Goal: Task Accomplishment & Management: Manage account settings

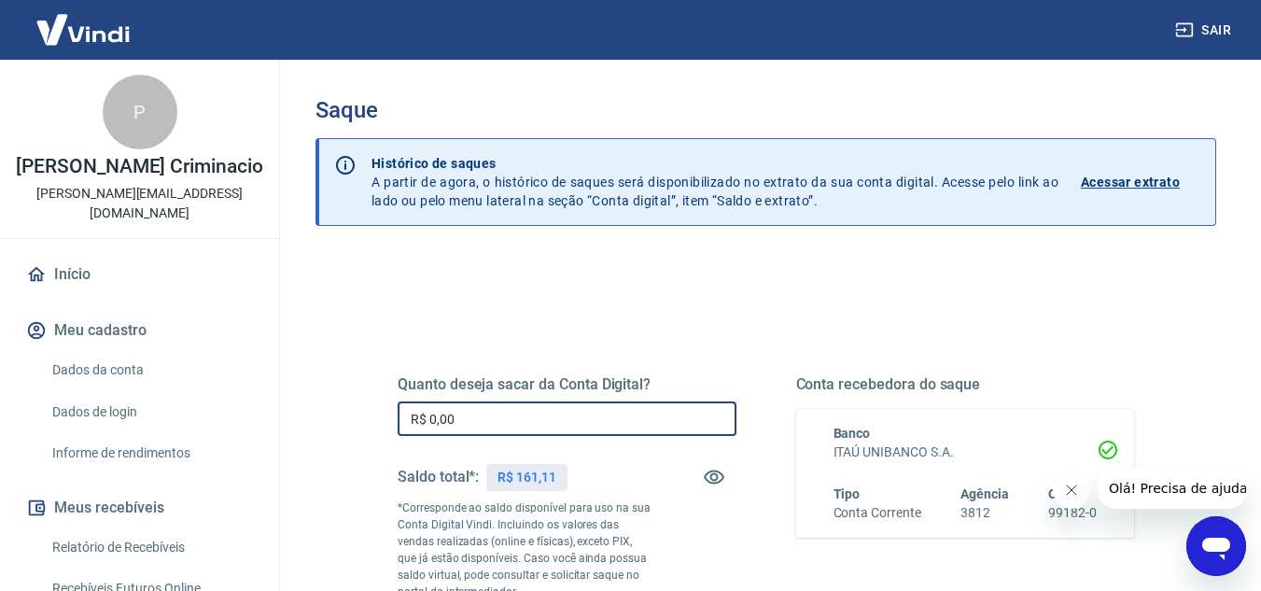
click at [553, 407] on input "R$ 0,00" at bounding box center [567, 418] width 339 height 35
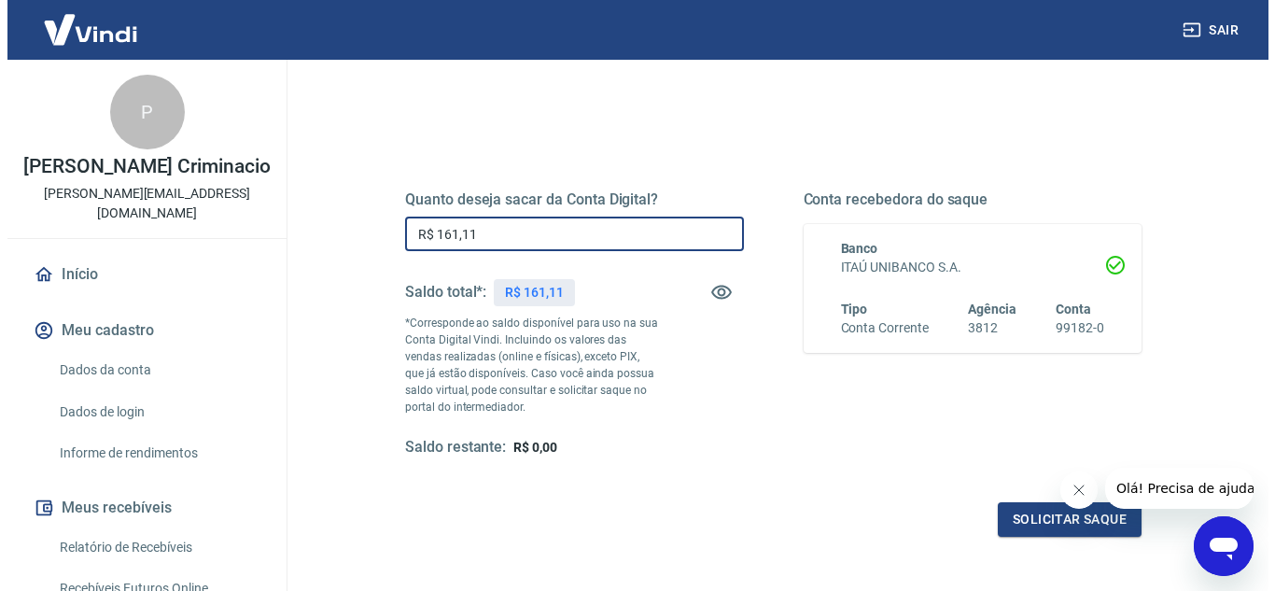
scroll to position [187, 0]
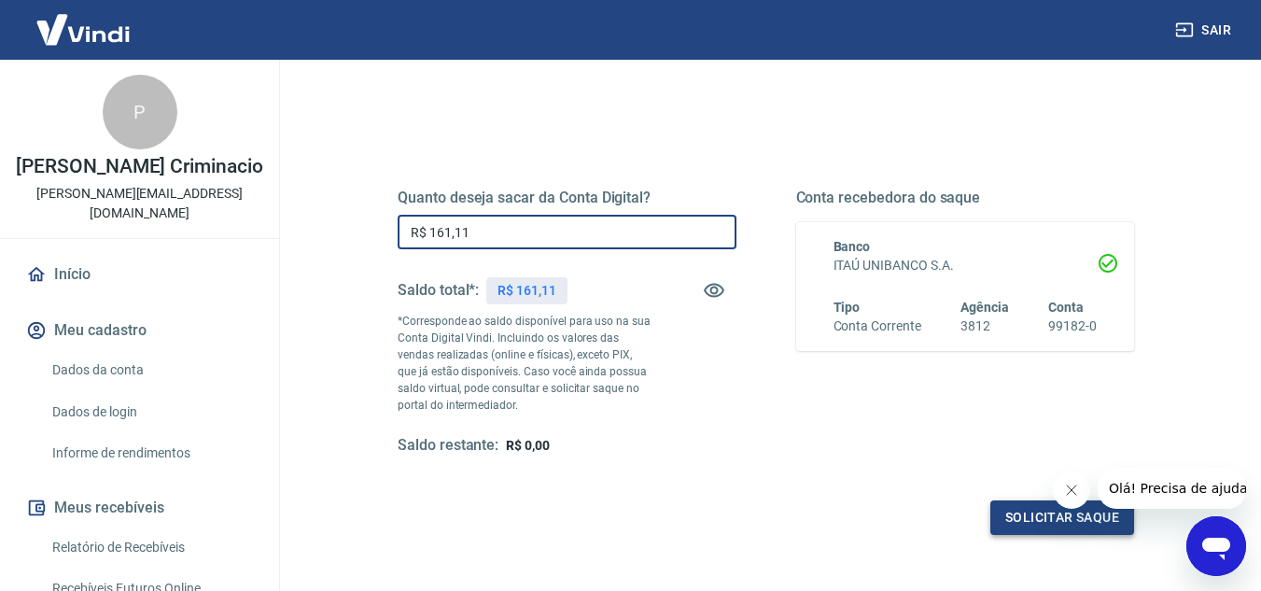
type input "R$ 161,11"
click at [1016, 522] on button "Solicitar saque" at bounding box center [1062, 517] width 144 height 35
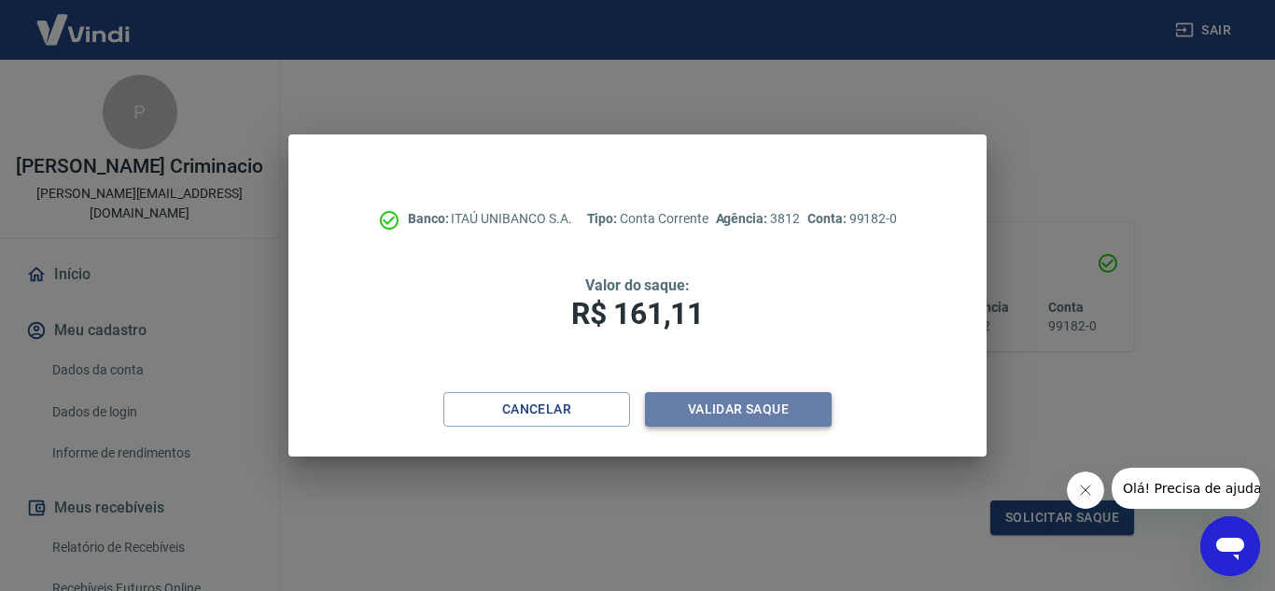
click at [778, 408] on button "Validar saque" at bounding box center [738, 409] width 187 height 35
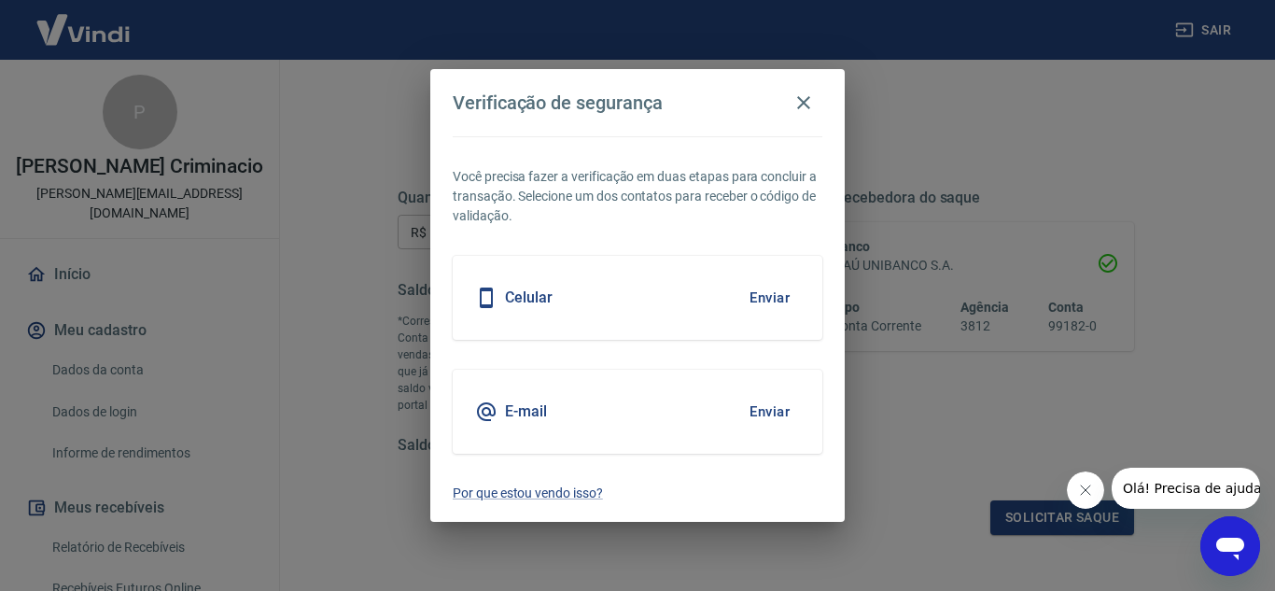
click at [768, 406] on button "Enviar" at bounding box center [769, 411] width 61 height 39
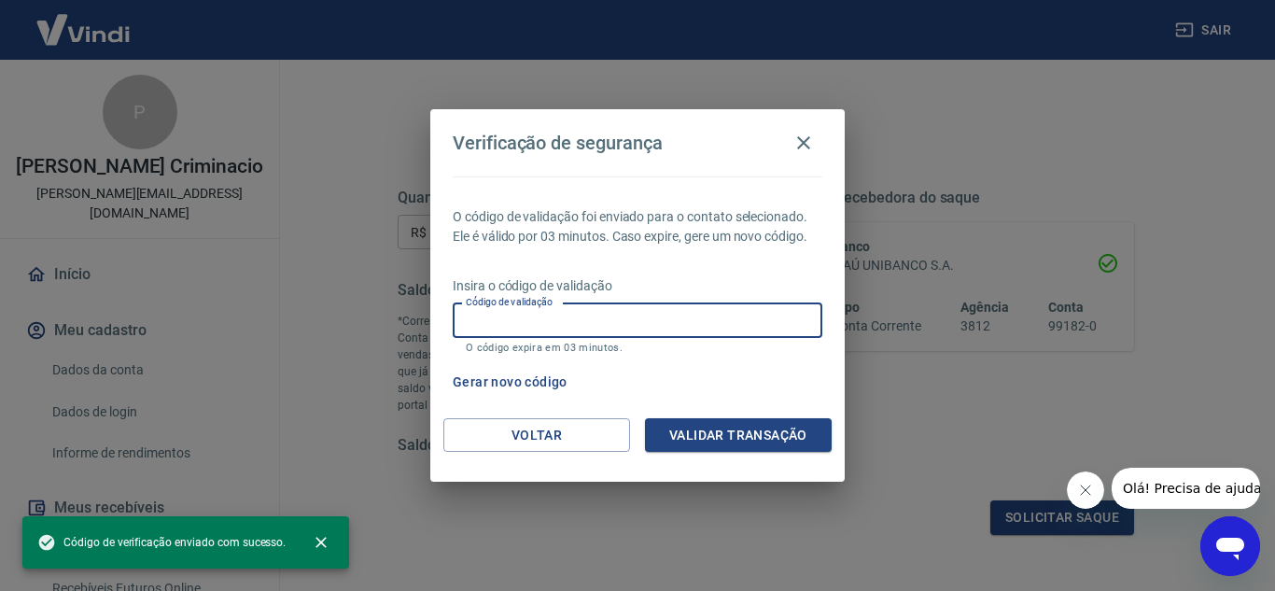
click at [683, 319] on input "Código de validação" at bounding box center [638, 320] width 370 height 35
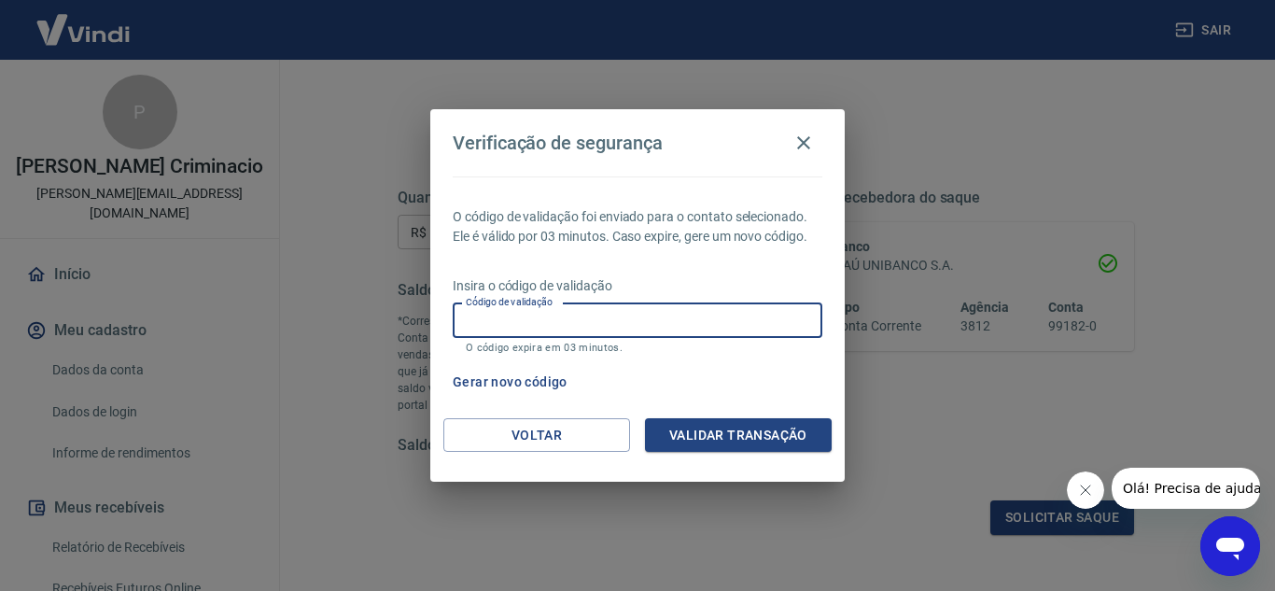
paste input "264241"
type input "264241"
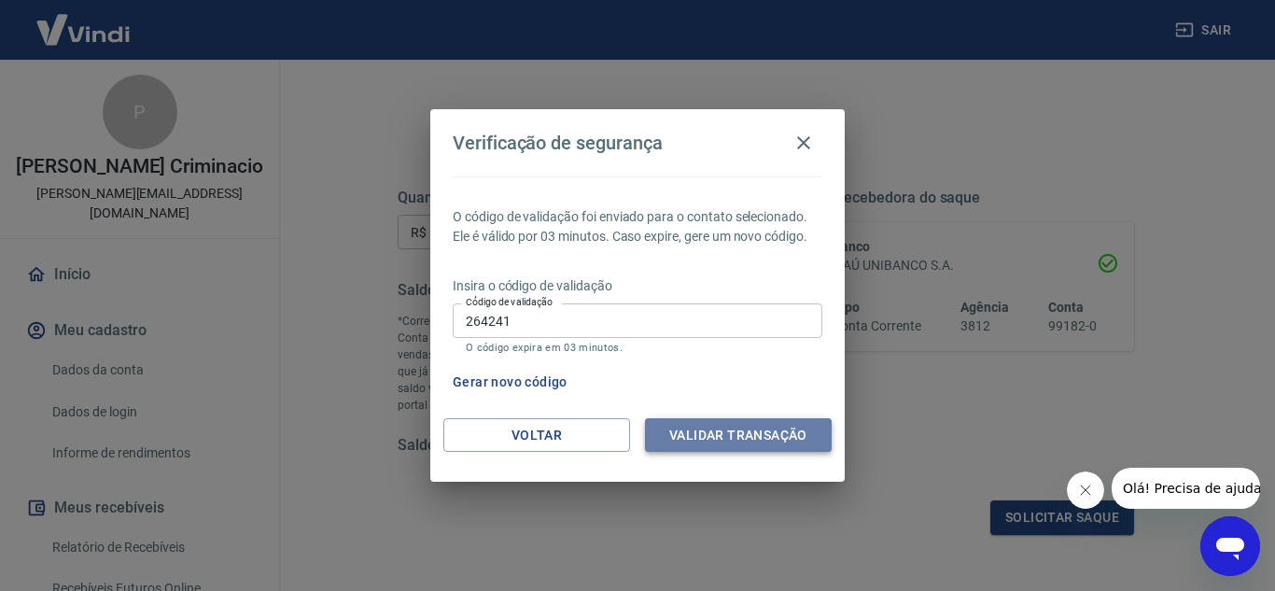
click at [775, 441] on button "Validar transação" at bounding box center [738, 435] width 187 height 35
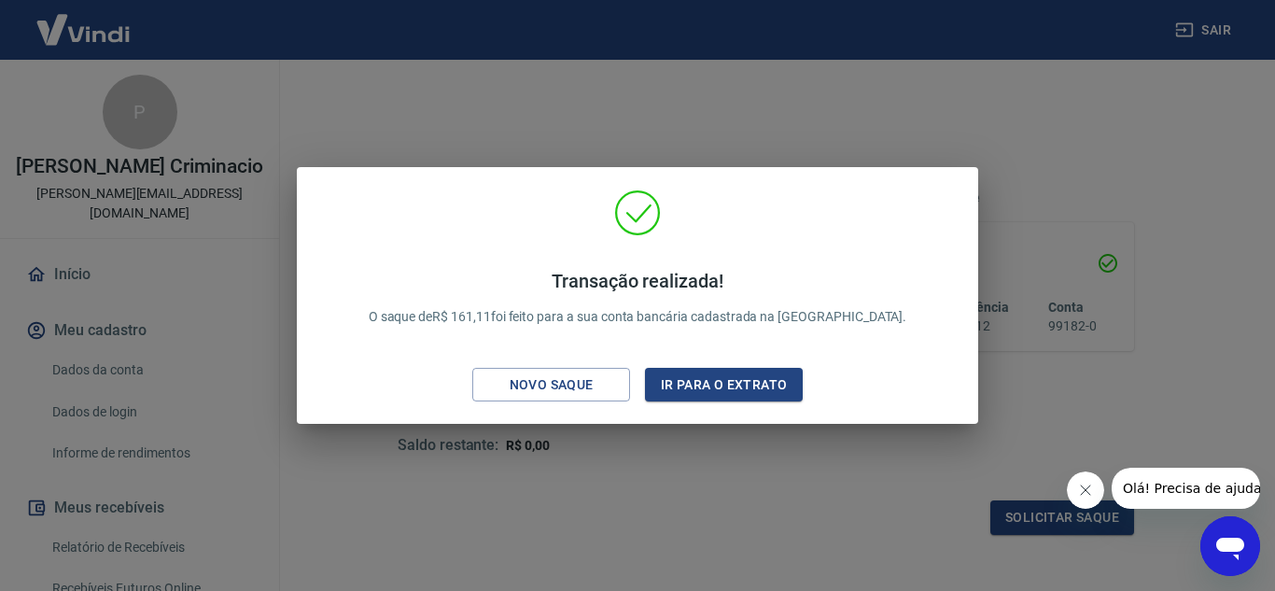
click at [885, 503] on div "Transação realizada! O saque de R$ 161,11 foi feito para a sua conta bancária c…" at bounding box center [637, 295] width 1275 height 591
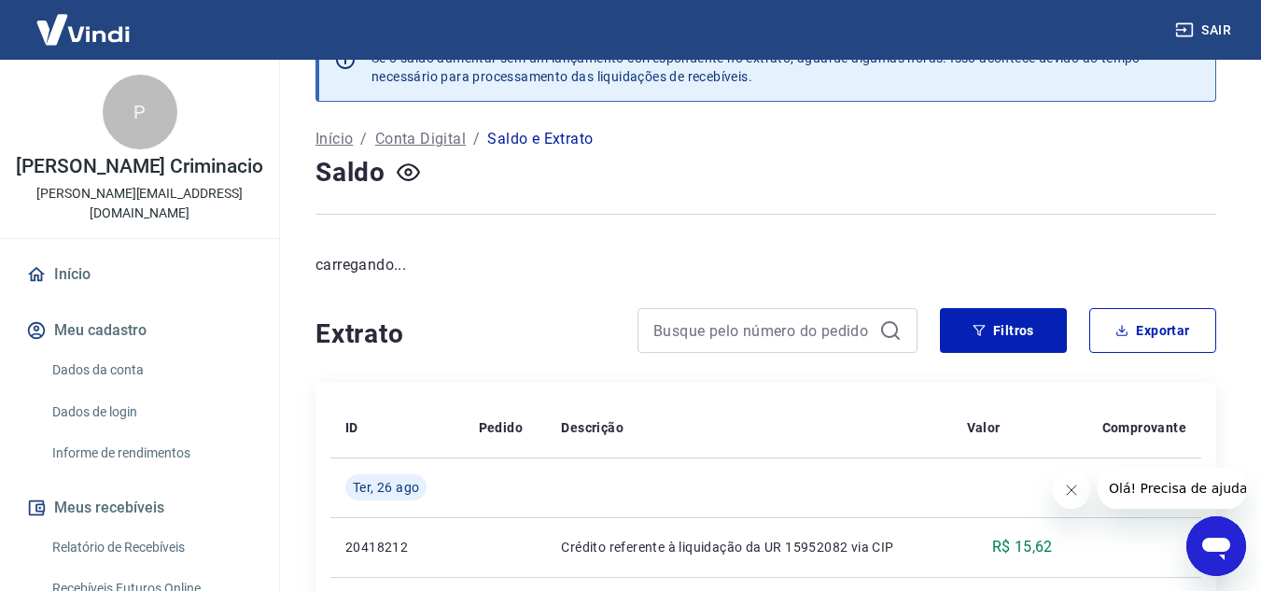
scroll to position [187, 0]
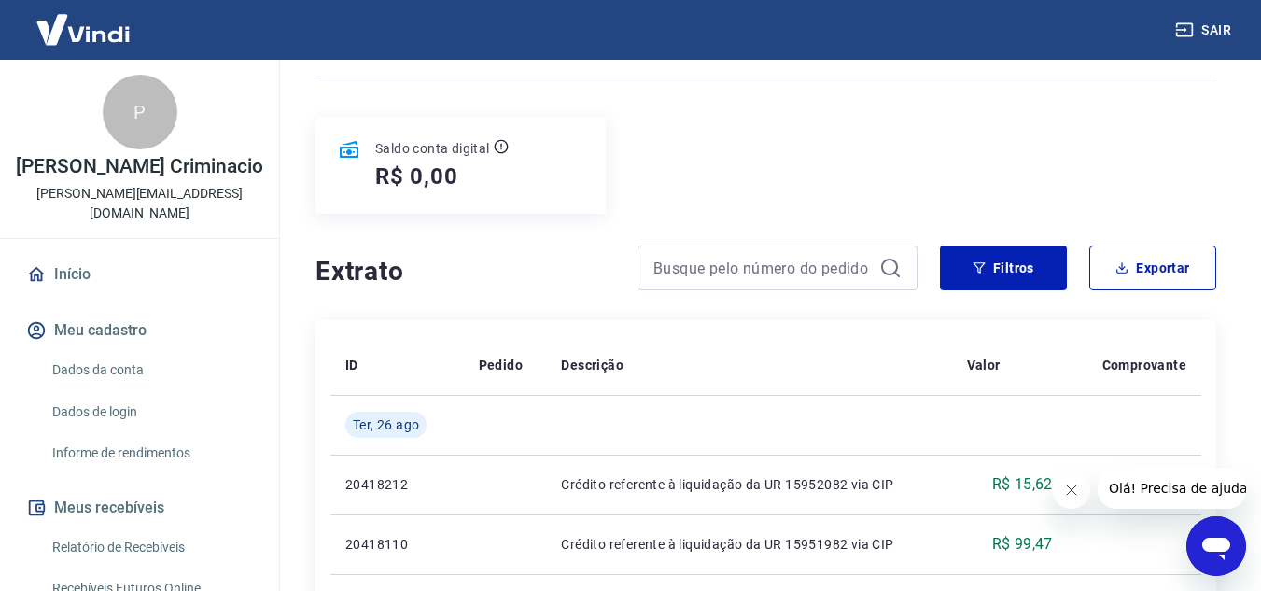
click at [1063, 488] on icon "Fechar mensagem da empresa" at bounding box center [1070, 490] width 15 height 15
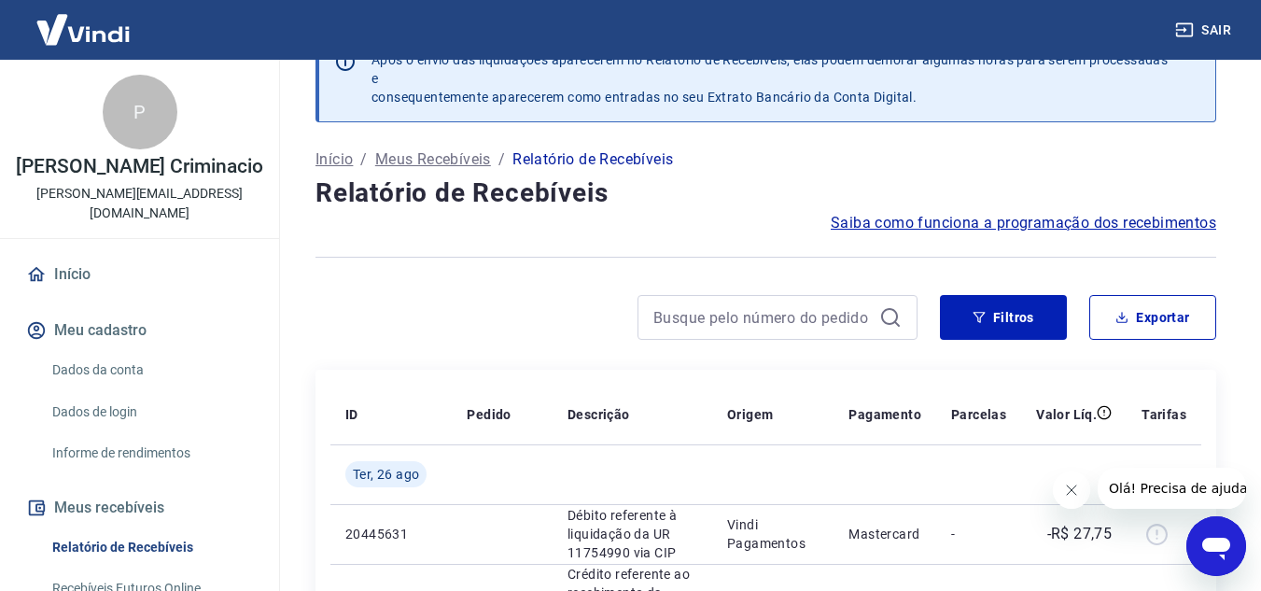
scroll to position [93, 0]
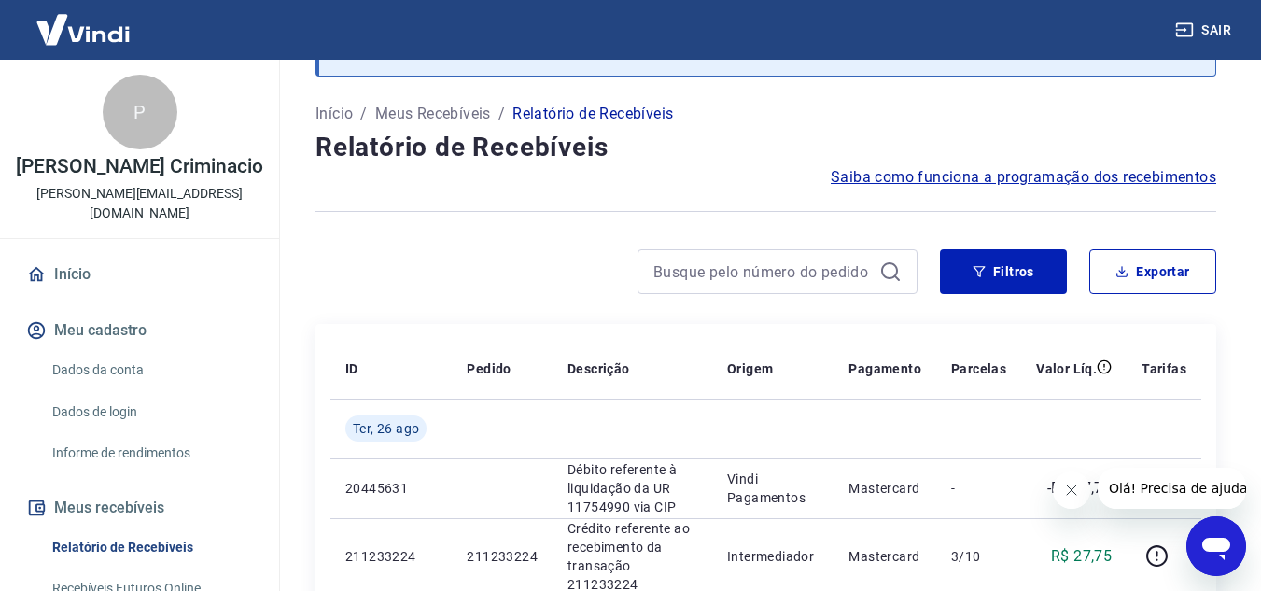
click at [1063, 485] on icon "Fechar mensagem da empresa" at bounding box center [1070, 490] width 15 height 15
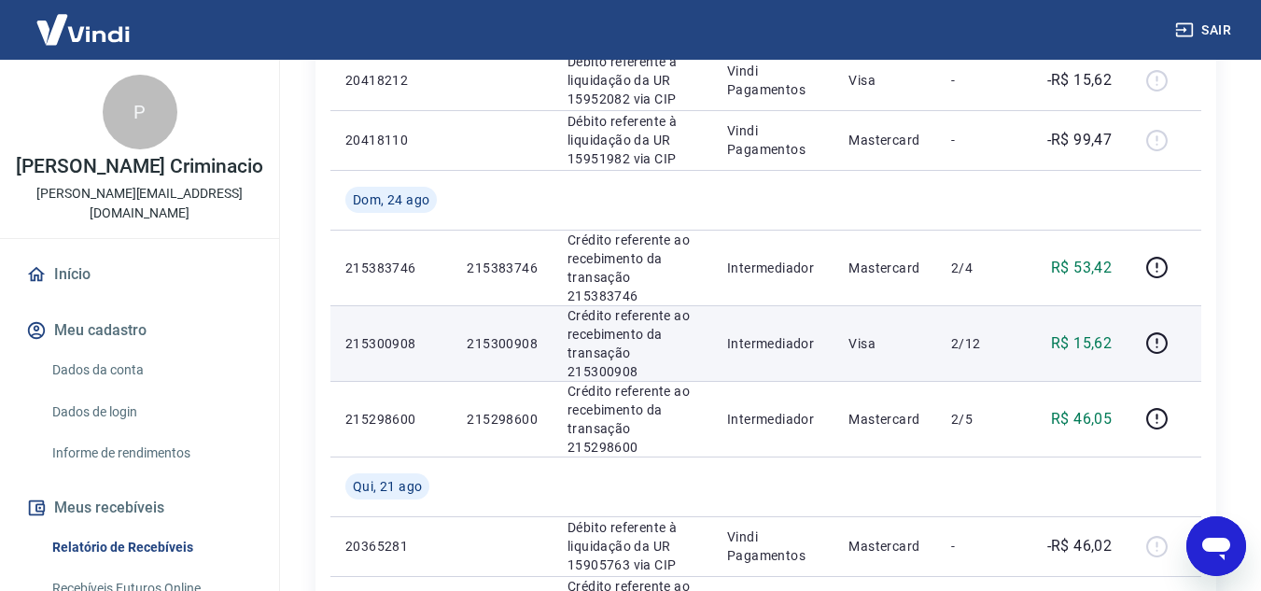
scroll to position [653, 0]
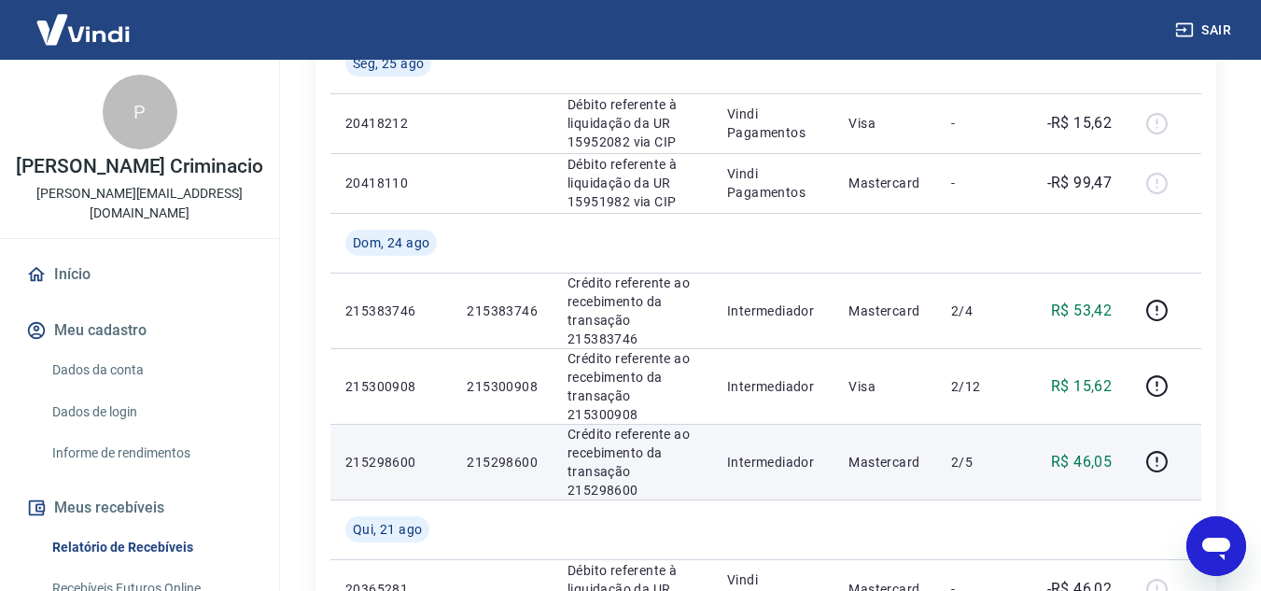
click at [394, 453] on p "215298600" at bounding box center [390, 462] width 91 height 19
copy p "215298600"
click at [1096, 451] on p "R$ 46,05" at bounding box center [1081, 462] width 61 height 22
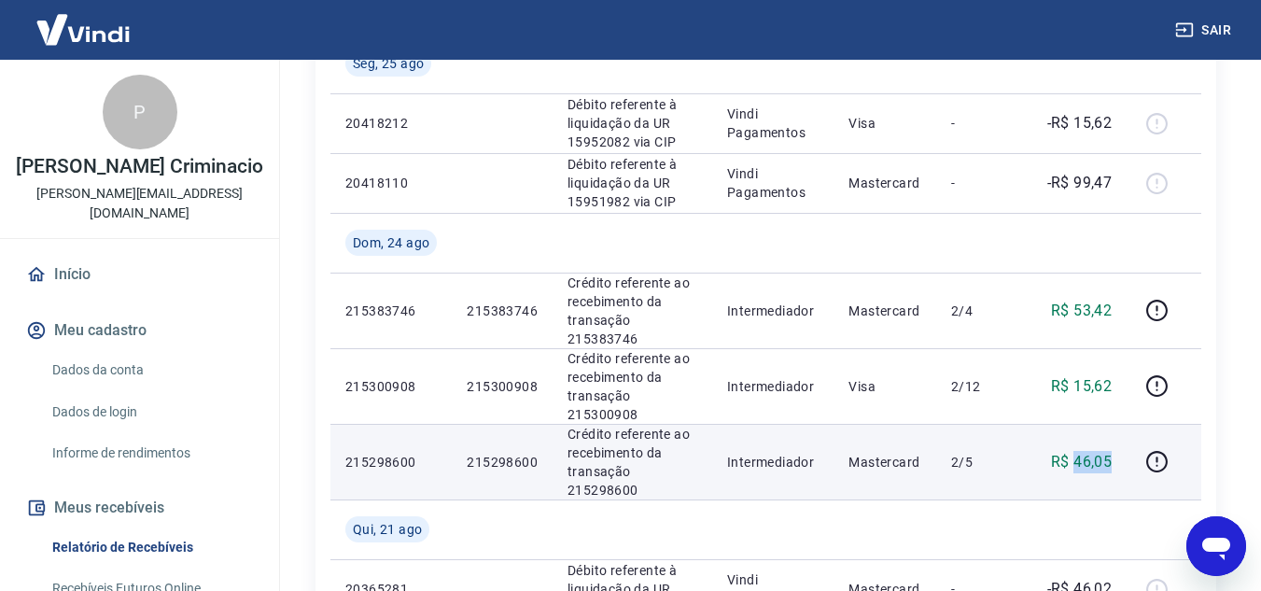
copy p "46,05"
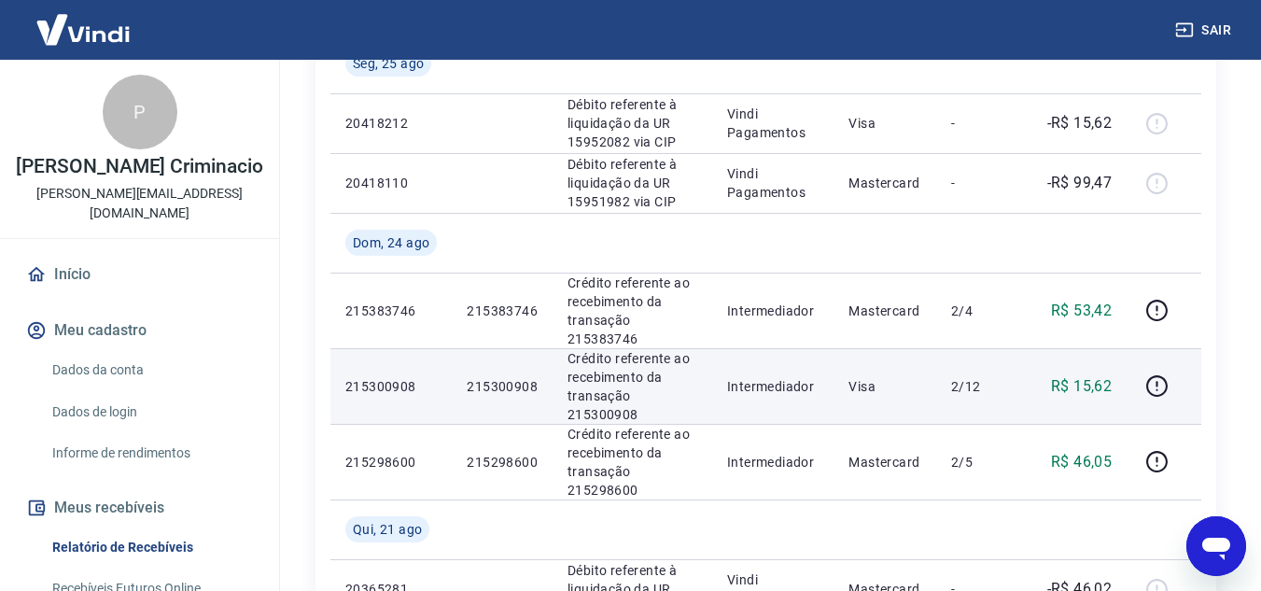
click at [385, 377] on p "215300908" at bounding box center [390, 386] width 91 height 19
copy p "215300908"
click at [1103, 375] on p "R$ 15,62" at bounding box center [1081, 386] width 61 height 22
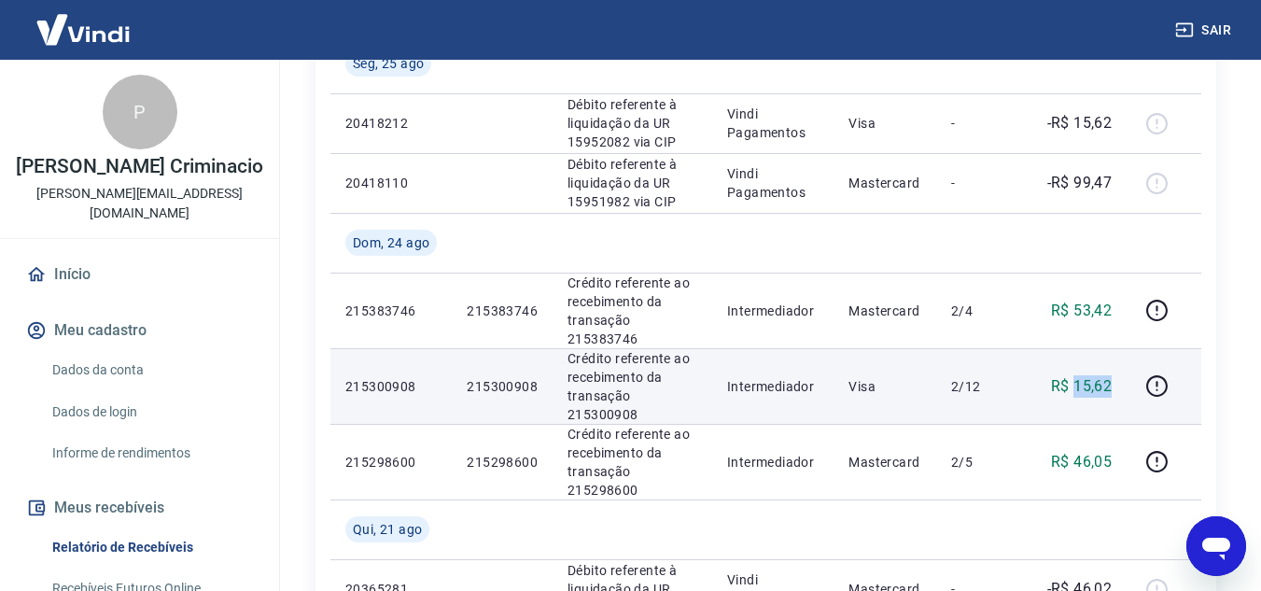
copy p "15,62"
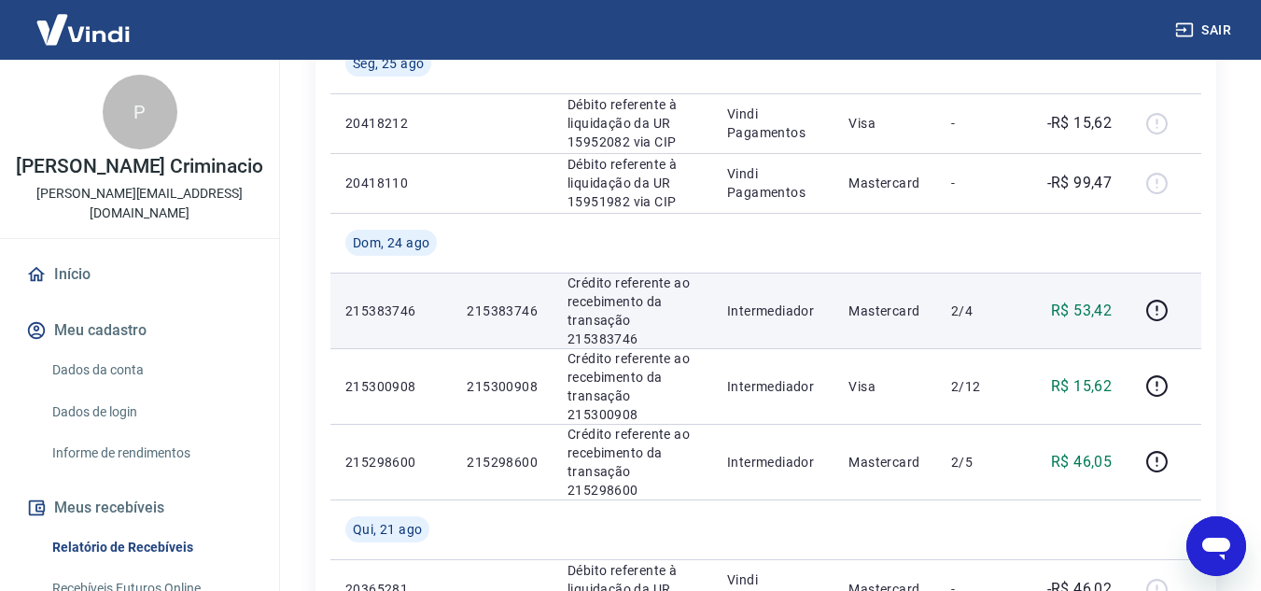
click at [361, 302] on p "215383746" at bounding box center [390, 311] width 91 height 19
copy p "215383746"
click at [1104, 300] on p "R$ 53,42" at bounding box center [1081, 311] width 61 height 22
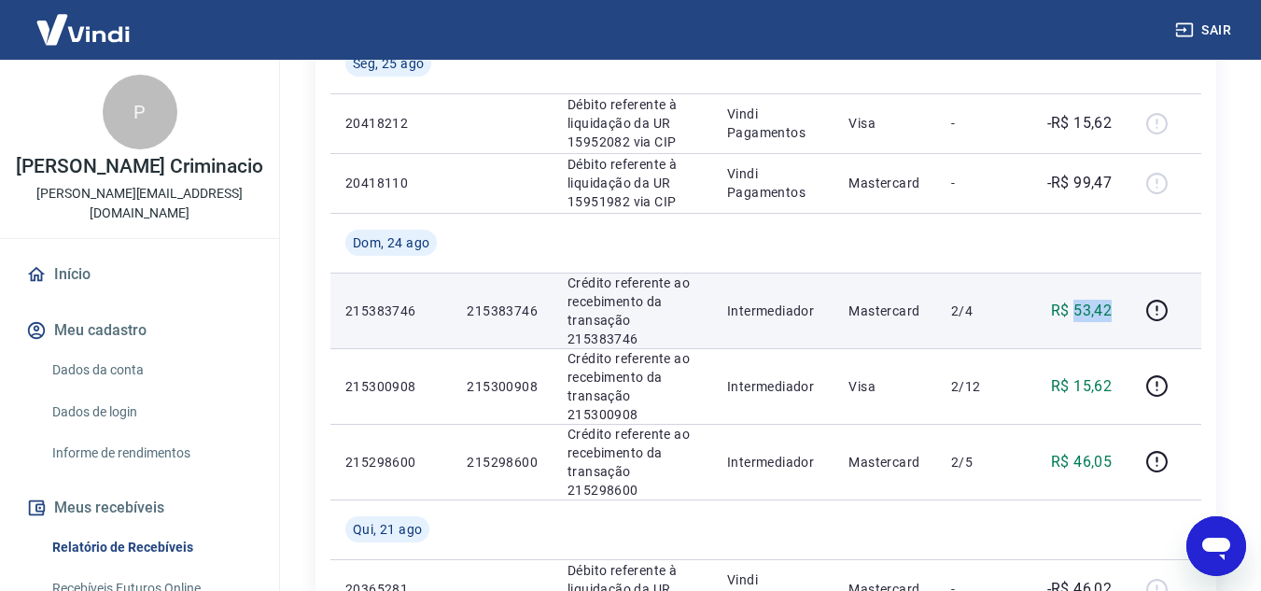
copy p "53,42"
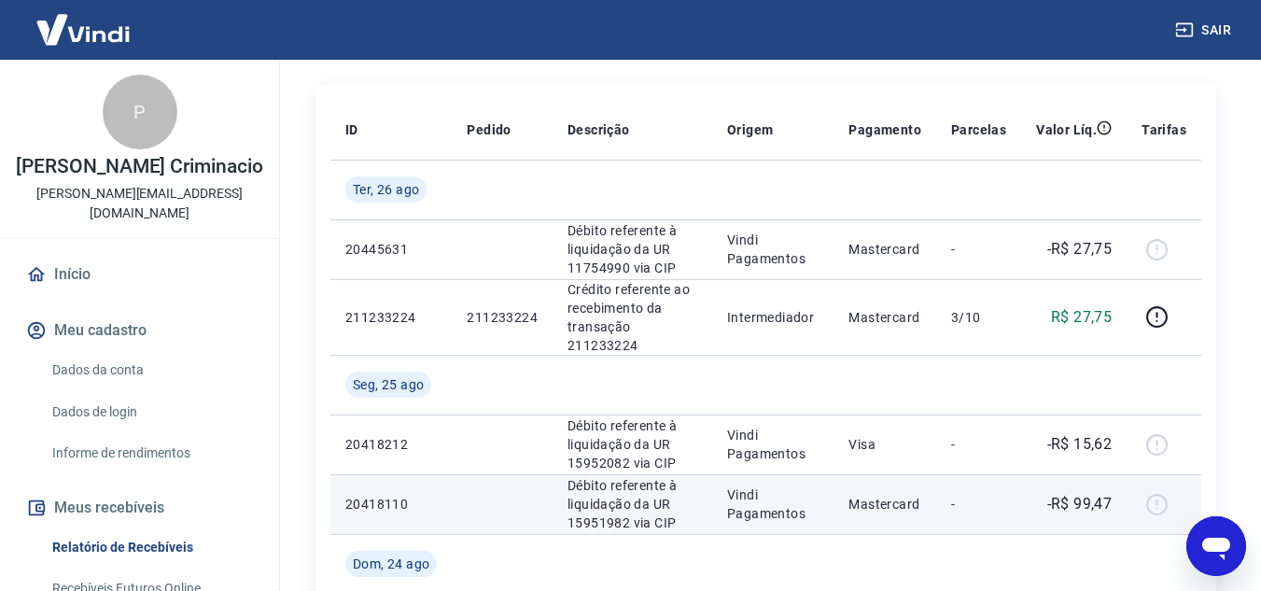
scroll to position [280, 0]
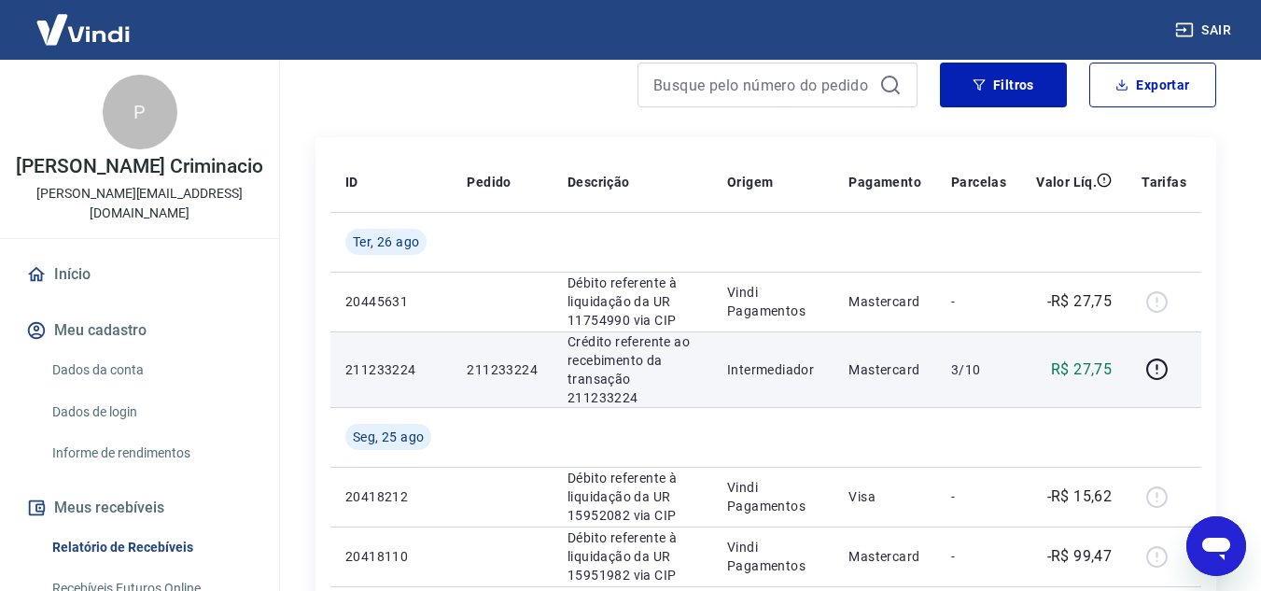
click at [376, 364] on p "211233224" at bounding box center [390, 369] width 91 height 19
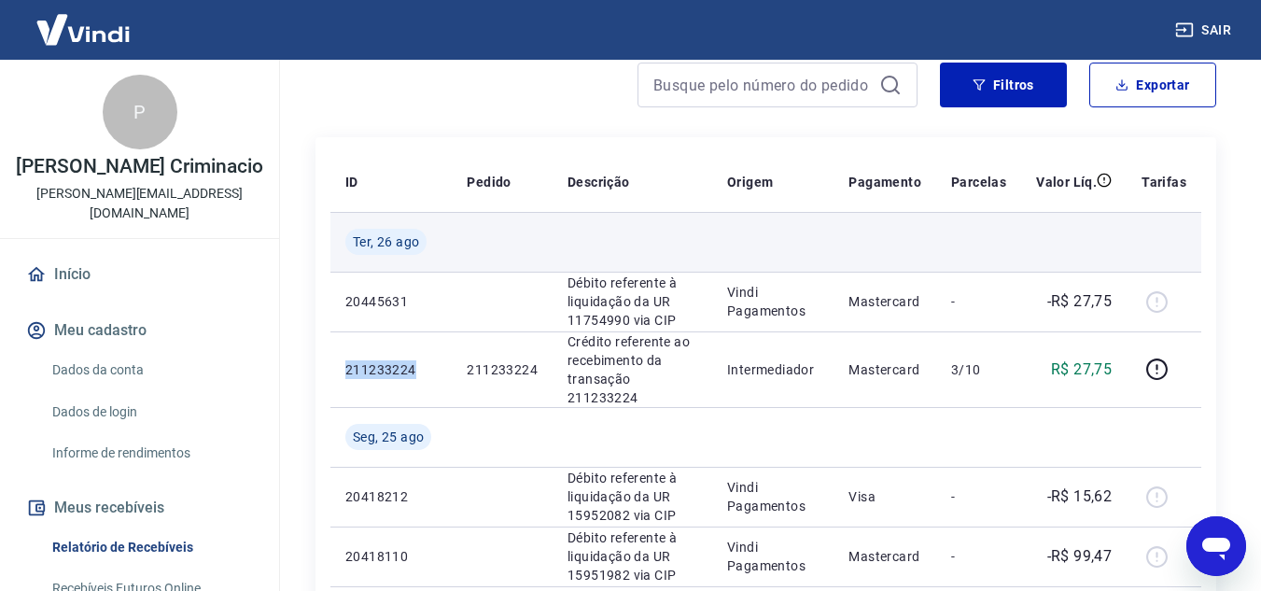
copy p "211233224"
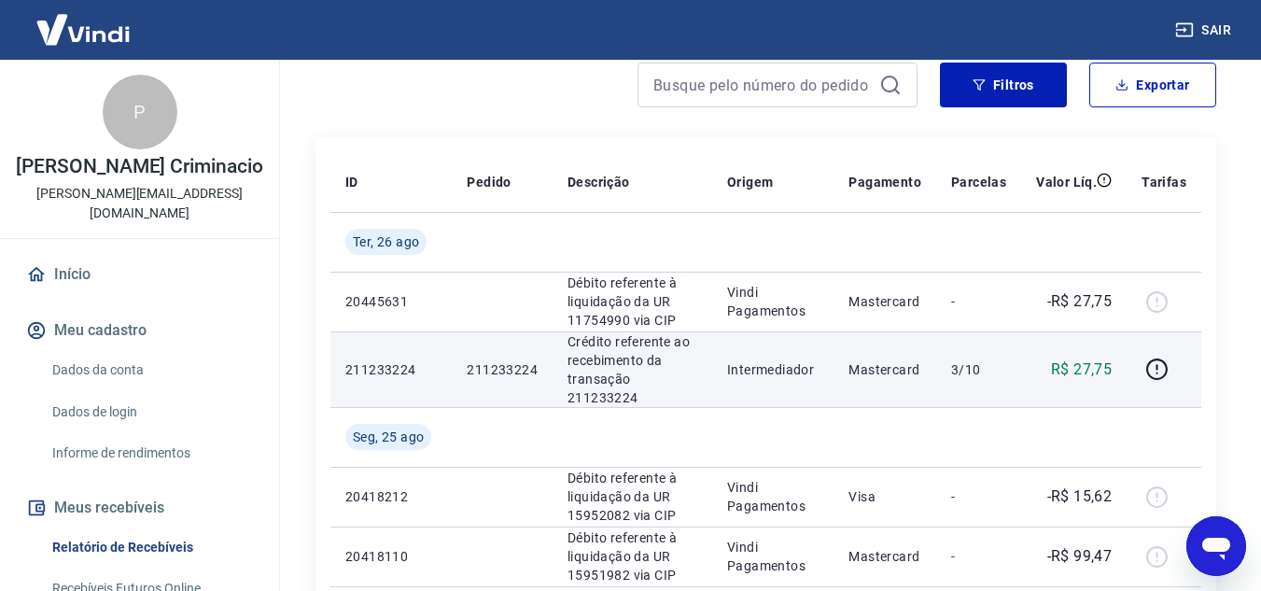
click at [1093, 362] on p "R$ 27,75" at bounding box center [1081, 369] width 61 height 22
copy p "27,75"
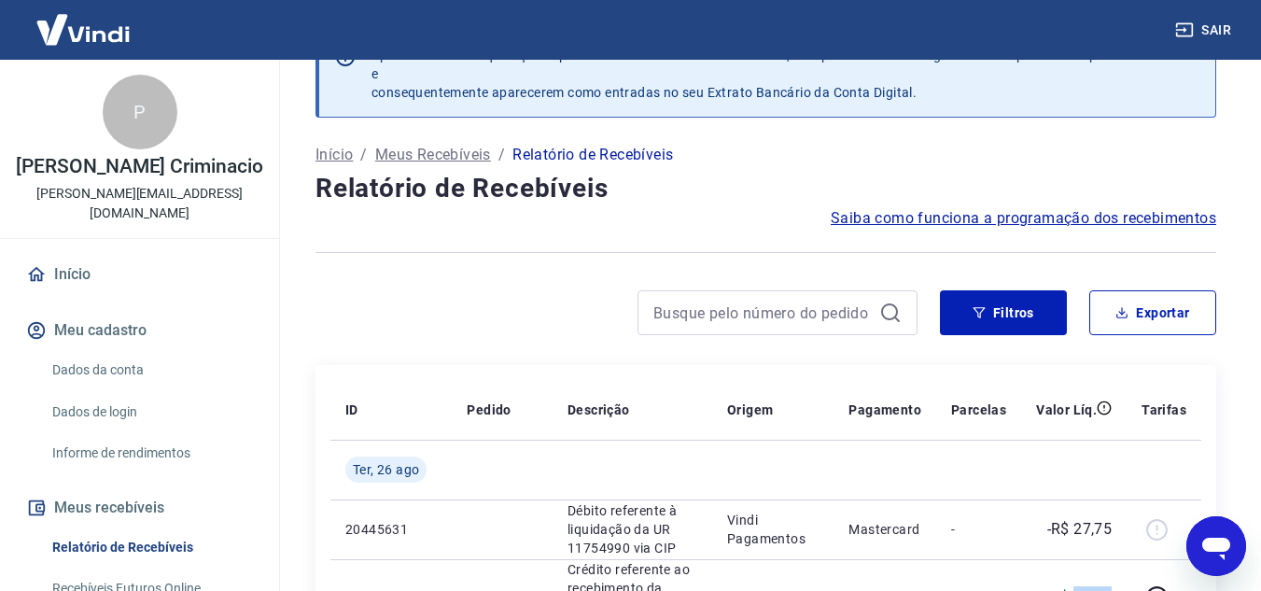
scroll to position [93, 0]
